Goal: Task Accomplishment & Management: Manage account settings

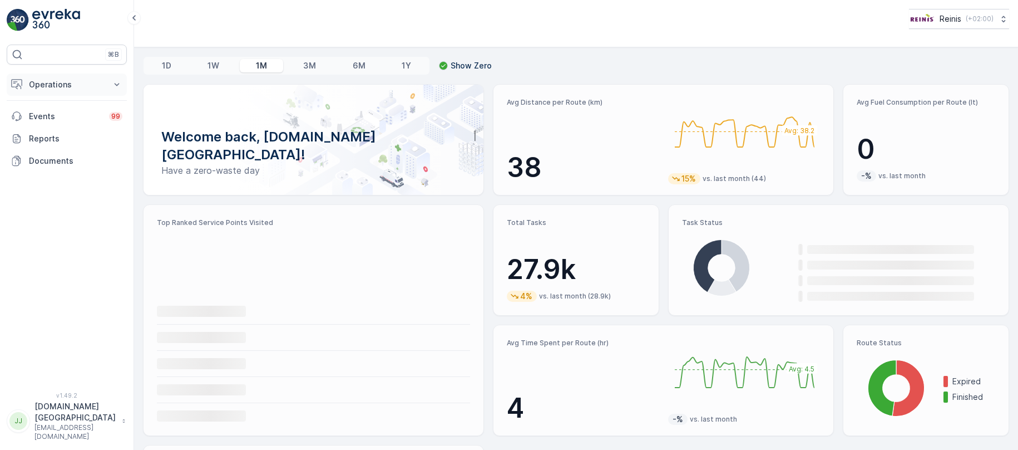
click at [64, 89] on p "Operations" at bounding box center [67, 84] width 76 height 11
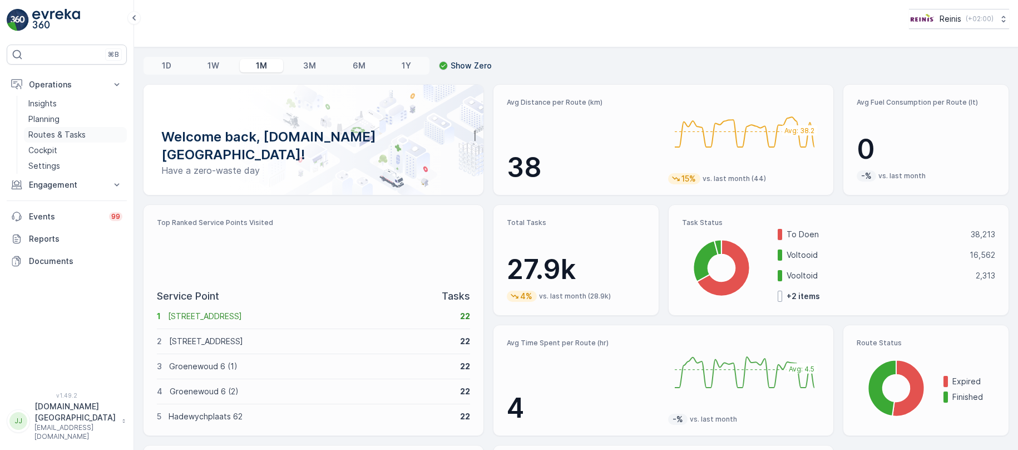
click at [52, 132] on p "Routes & Tasks" at bounding box center [56, 134] width 57 height 11
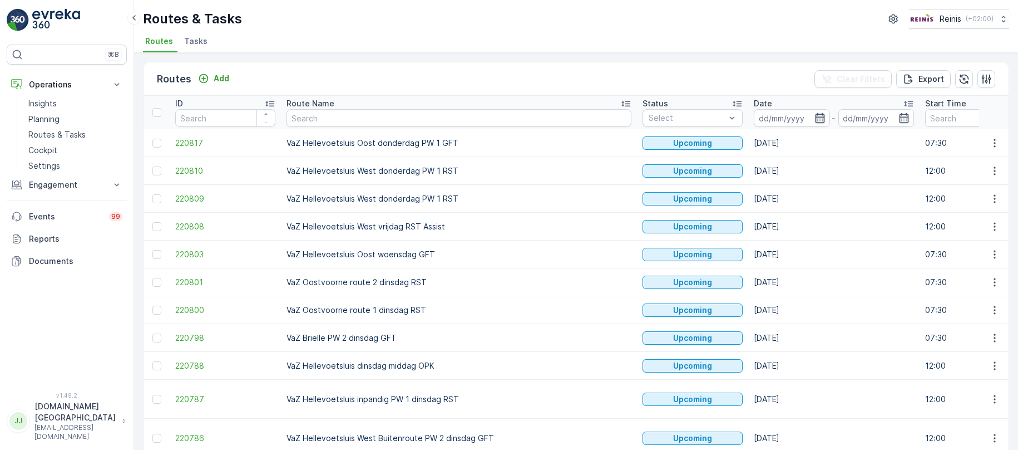
click at [815, 116] on icon "button" at bounding box center [819, 118] width 9 height 10
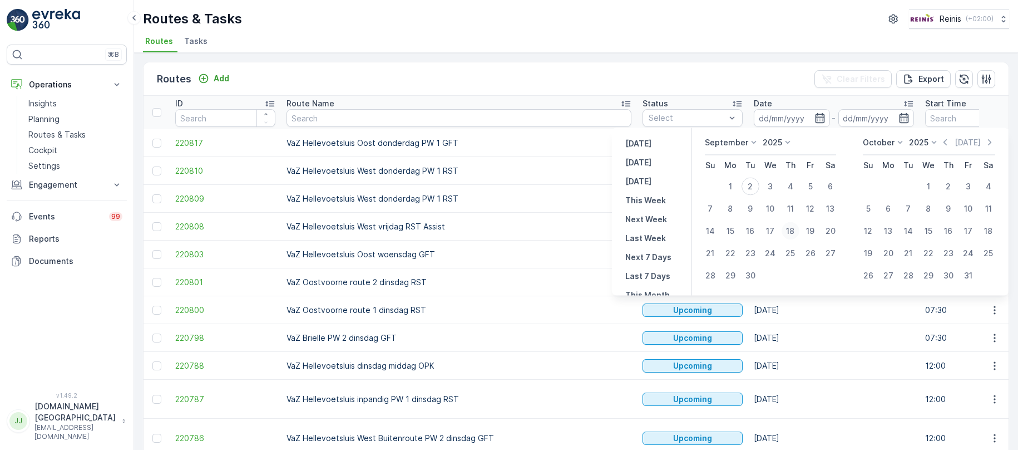
click at [791, 225] on div "18" at bounding box center [791, 231] width 18 height 18
type input "[DATE]"
click at [791, 225] on div "18" at bounding box center [791, 231] width 18 height 18
type input "[DATE]"
click at [361, 117] on input "text" at bounding box center [459, 118] width 345 height 18
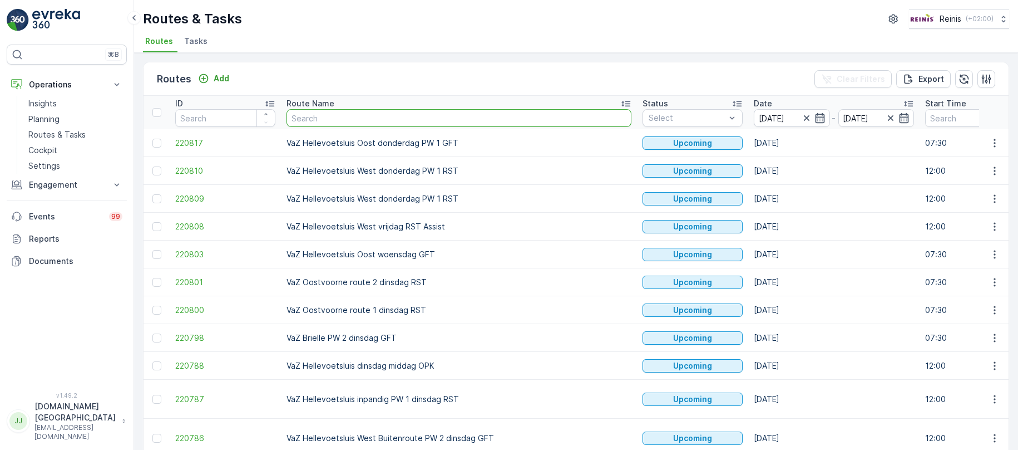
click at [359, 116] on input "text" at bounding box center [459, 118] width 345 height 18
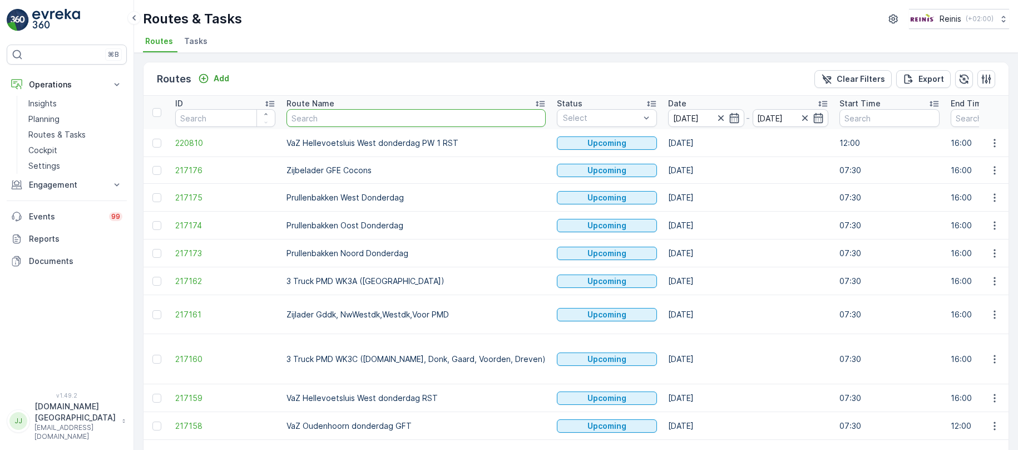
click at [359, 115] on input "text" at bounding box center [416, 118] width 259 height 18
type input "vaz"
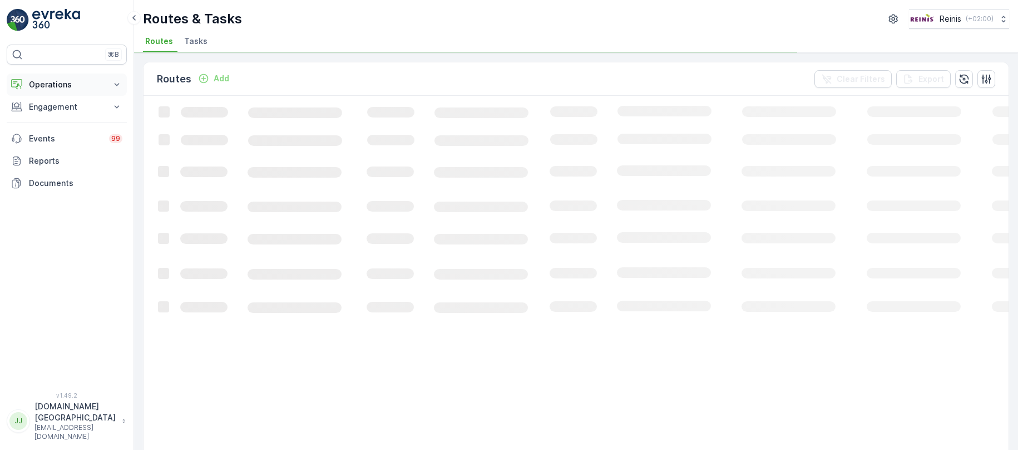
click at [68, 83] on p "Operations" at bounding box center [67, 84] width 76 height 11
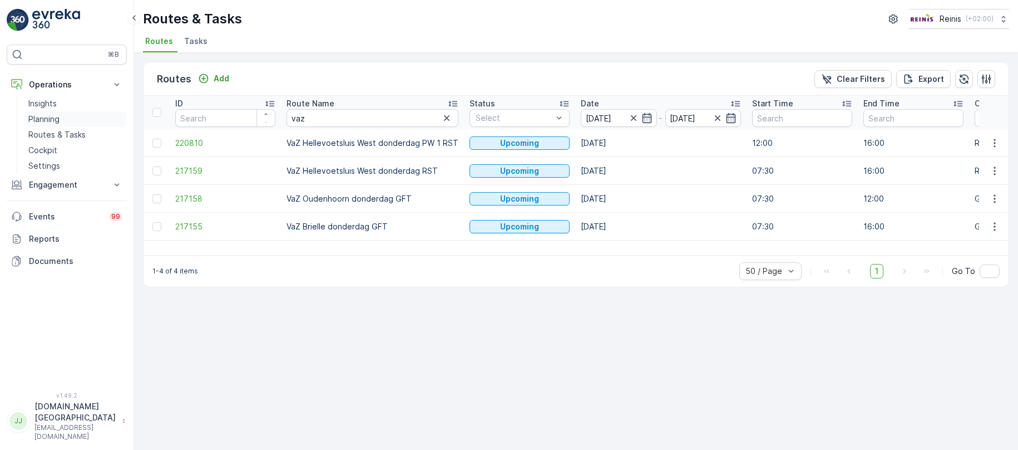
click at [53, 116] on p "Planning" at bounding box center [43, 119] width 31 height 11
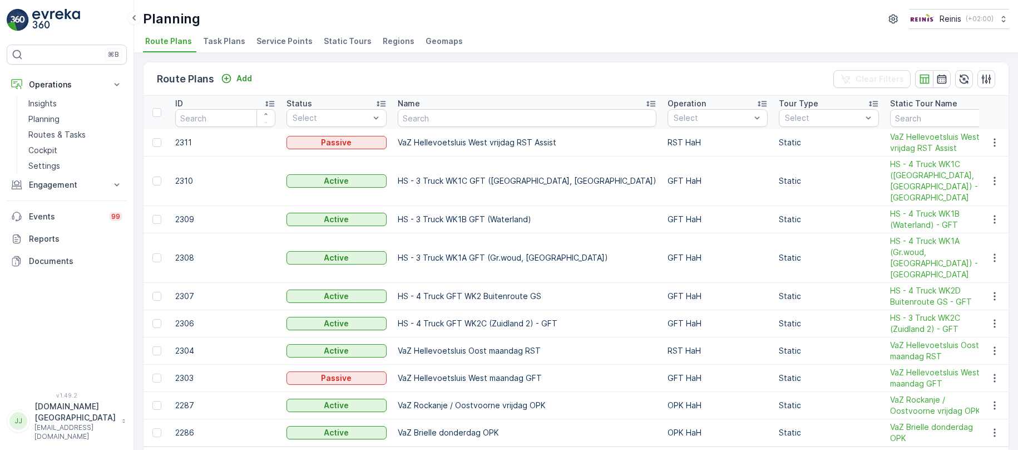
click at [335, 34] on li "Static Tours" at bounding box center [349, 42] width 55 height 19
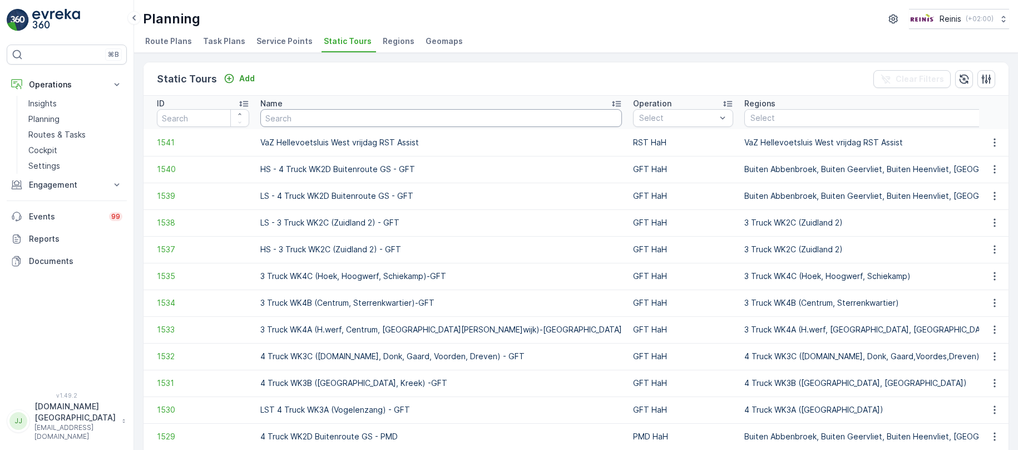
click at [396, 126] on input "text" at bounding box center [441, 118] width 362 height 18
paste input "VaZ Hellevoetsluis Oost donderdag PW 1 GFT"
type input "VaZ Hellevoetsluis Oost donderdag PW 1 GFT"
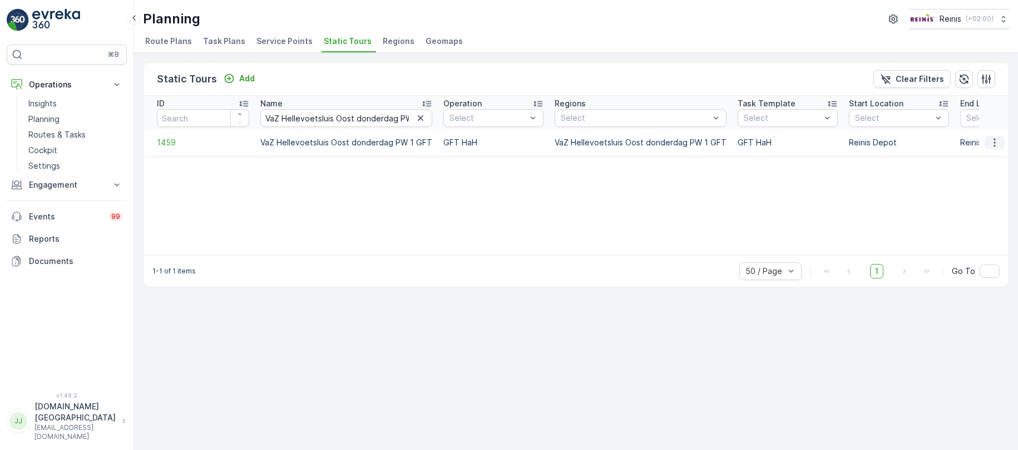
click at [996, 139] on icon "button" at bounding box center [994, 142] width 11 height 11
click at [978, 171] on span "Edit Static Tour" at bounding box center [972, 174] width 58 height 11
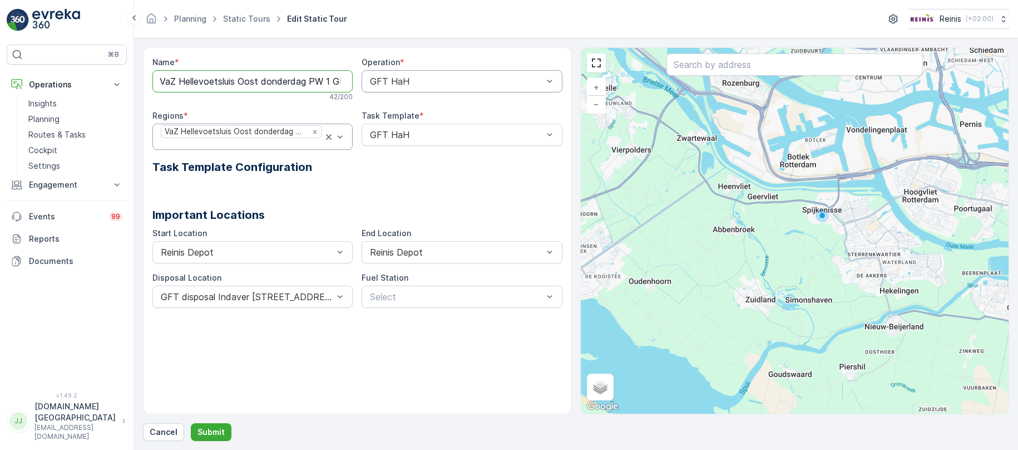
scroll to position [0, 10]
drag, startPoint x: 205, startPoint y: 80, endPoint x: 377, endPoint y: 72, distance: 171.5
click at [375, 73] on div "Name * VaZ Hellevoetsluis Oost donderdag PW 1 GFT 42 / 200 Operation * GFT HaH …" at bounding box center [357, 125] width 410 height 136
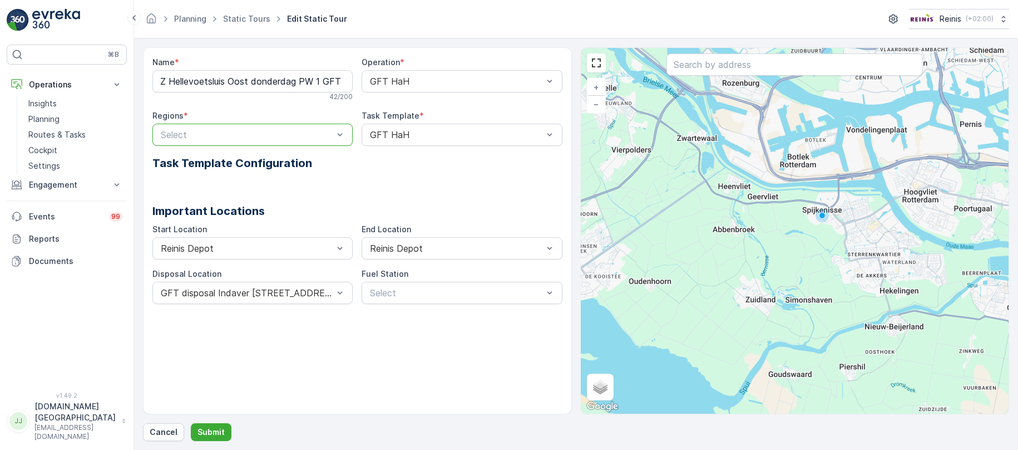
scroll to position [0, 0]
click at [271, 135] on div at bounding box center [247, 135] width 175 height 10
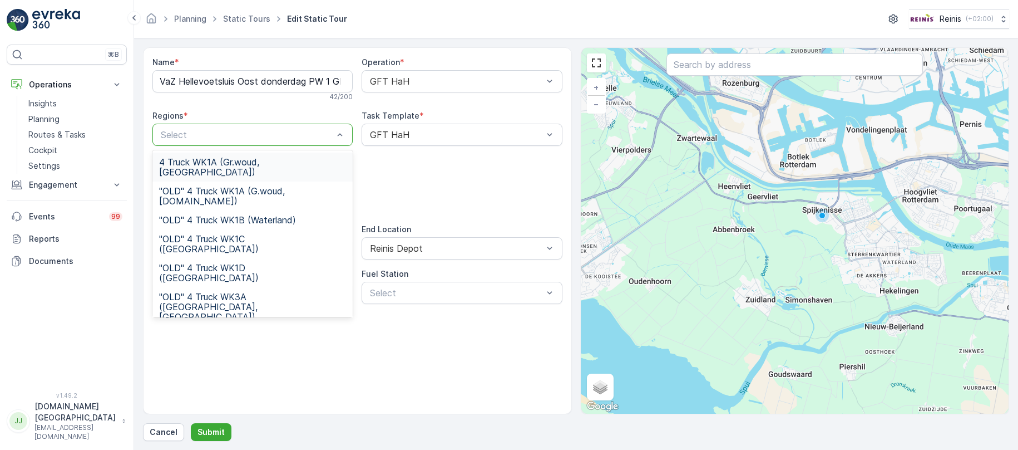
paste input "VaZ Hellevoetsluis Oost donderdag PW 1 GFT"
type input "VaZ Hellevoetsluis Oost donderdag PW 1 GFT"
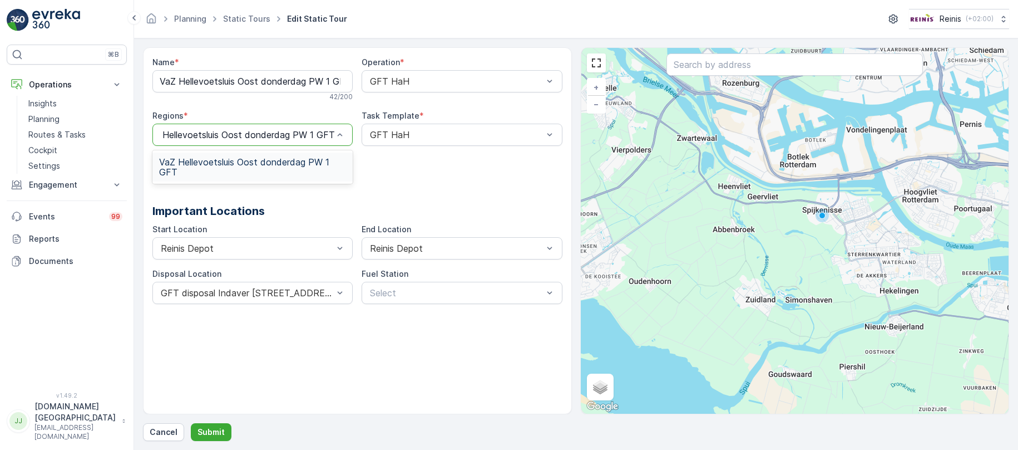
click at [274, 168] on span "VaZ Hellevoetsluis Oost donderdag PW 1 GFT" at bounding box center [252, 167] width 187 height 20
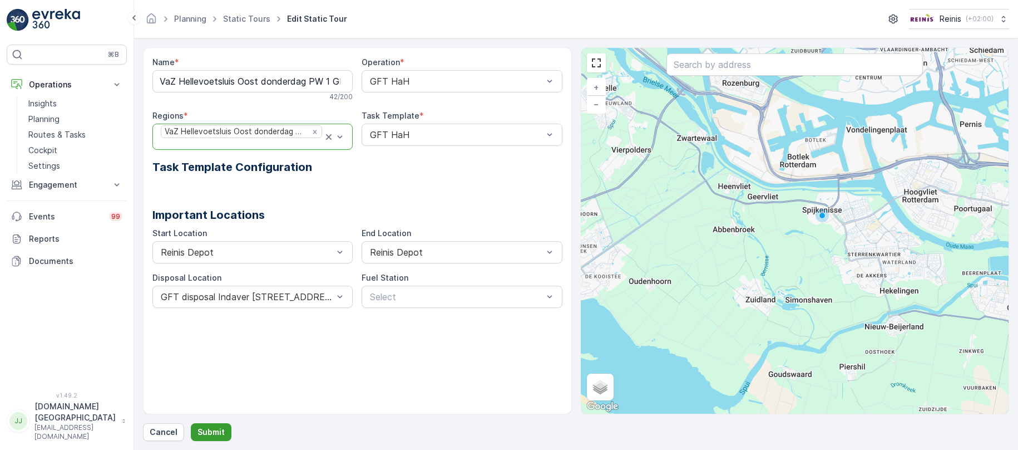
click at [220, 426] on p "Submit" at bounding box center [211, 431] width 27 height 11
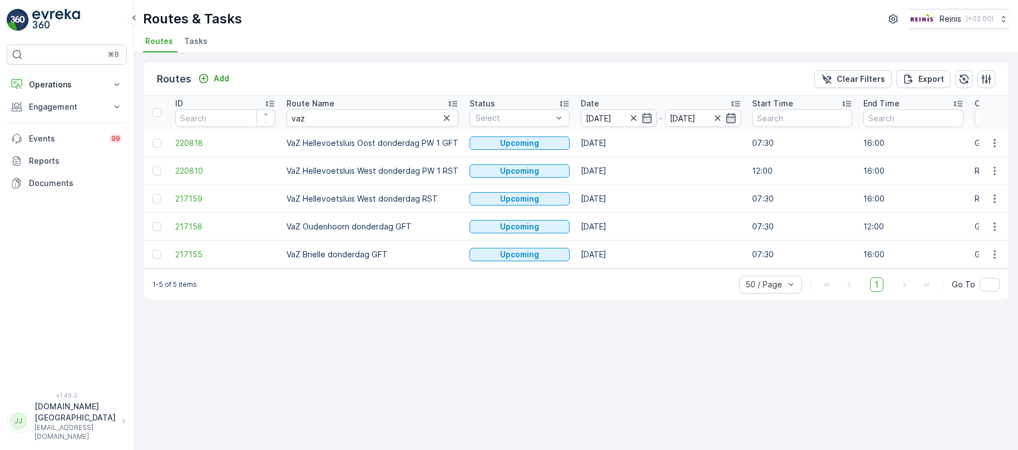
click at [607, 306] on div "Routes Add Clear Filters Export ID Route Name vaz Status Select Date 18.09.2025…" at bounding box center [576, 251] width 884 height 397
